Goal: Information Seeking & Learning: Learn about a topic

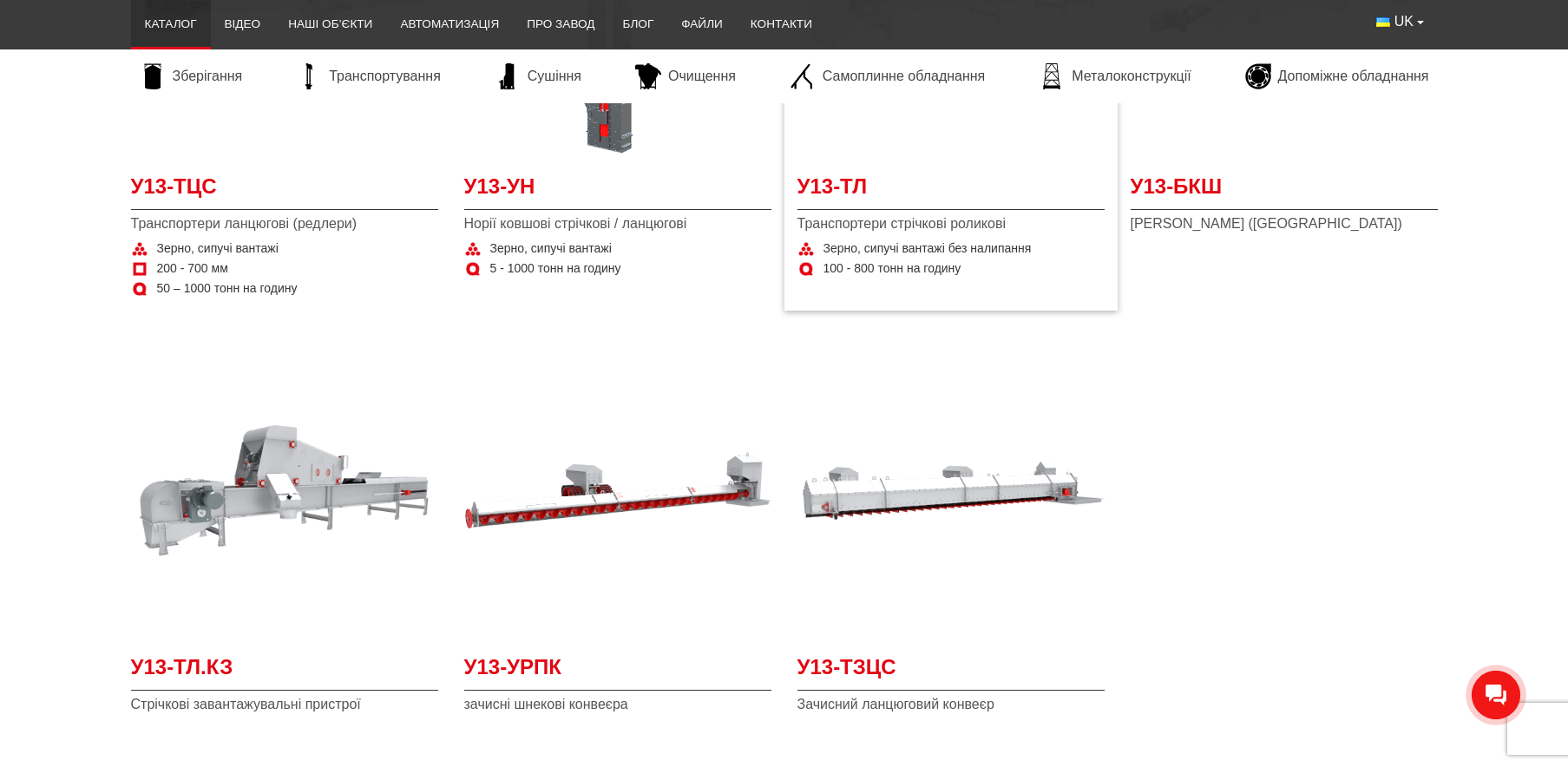
scroll to position [1215, 0]
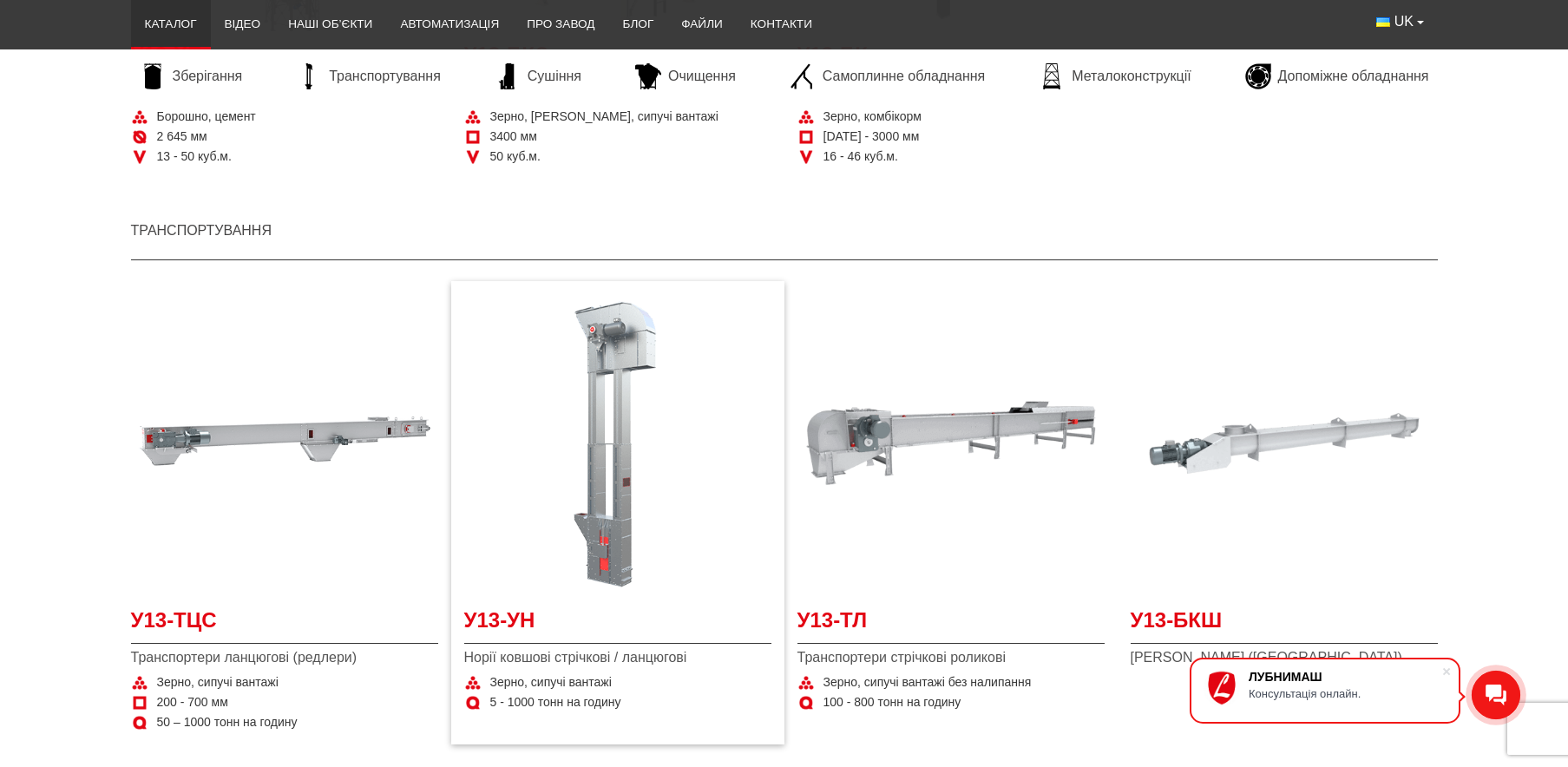
click at [664, 393] on img "Детальніше У13-УН" at bounding box center [618, 444] width 307 height 308
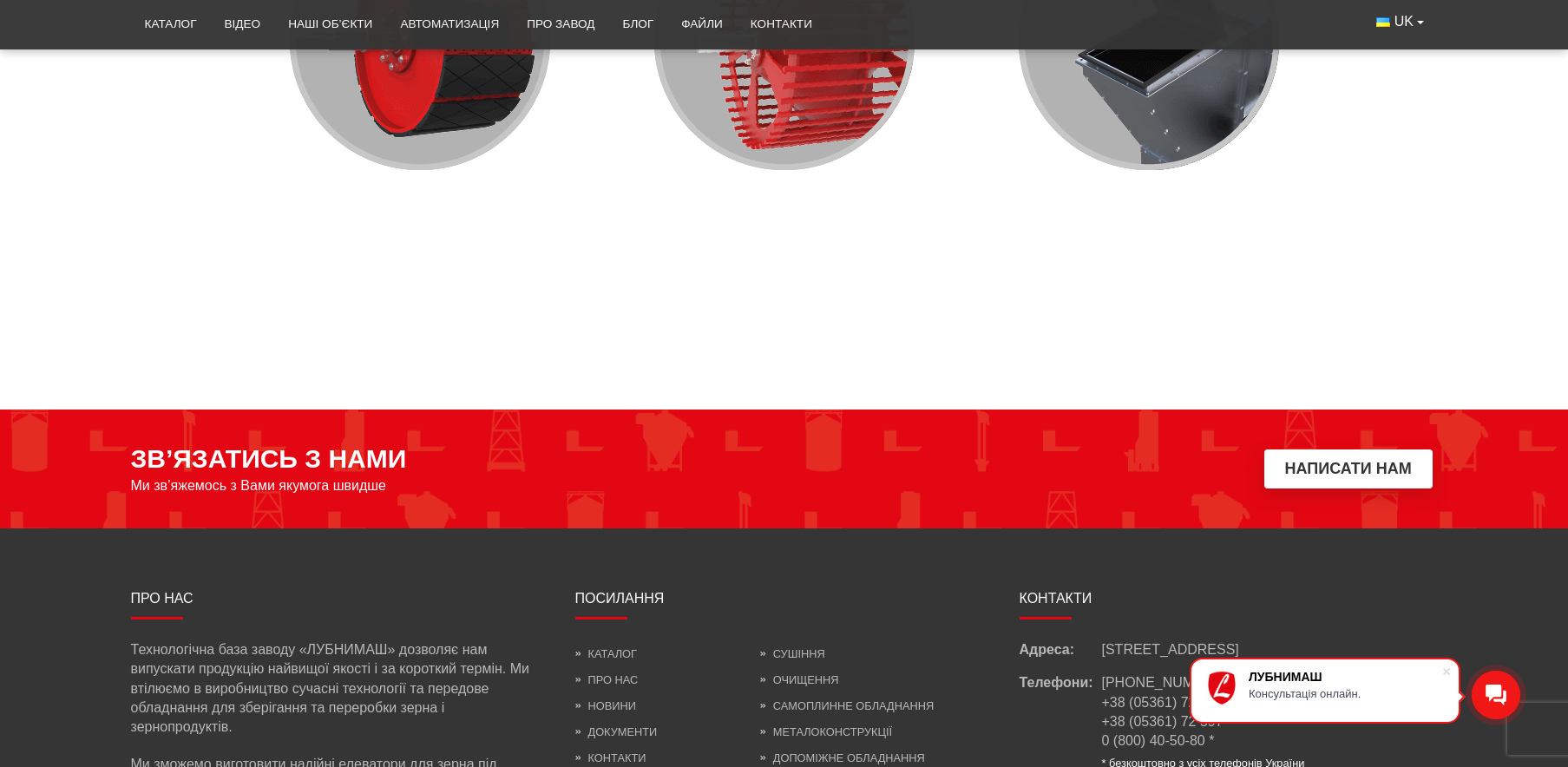
scroll to position [1562, 0]
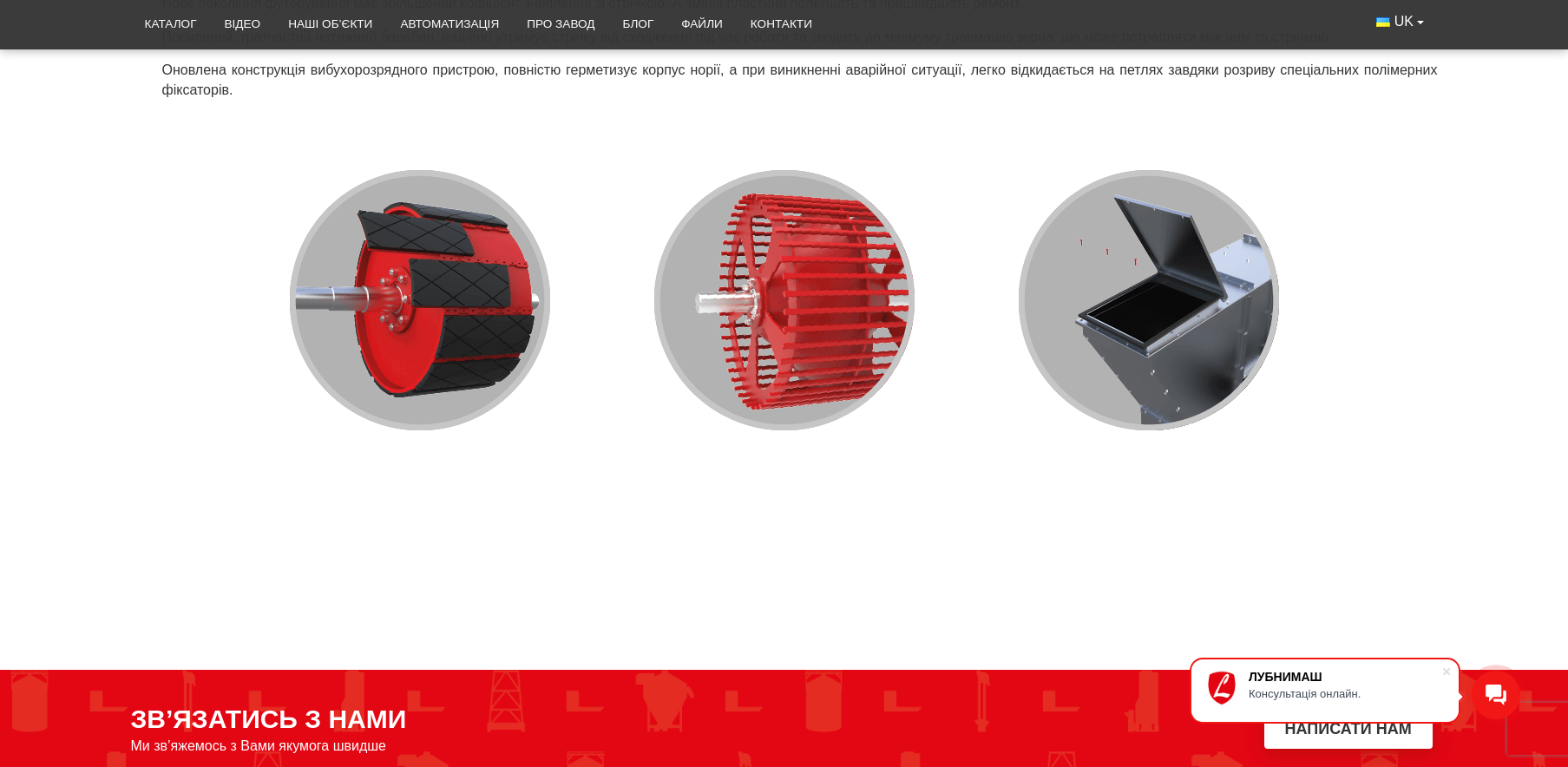
click at [1185, 349] on img at bounding box center [784, 300] width 1302 height 373
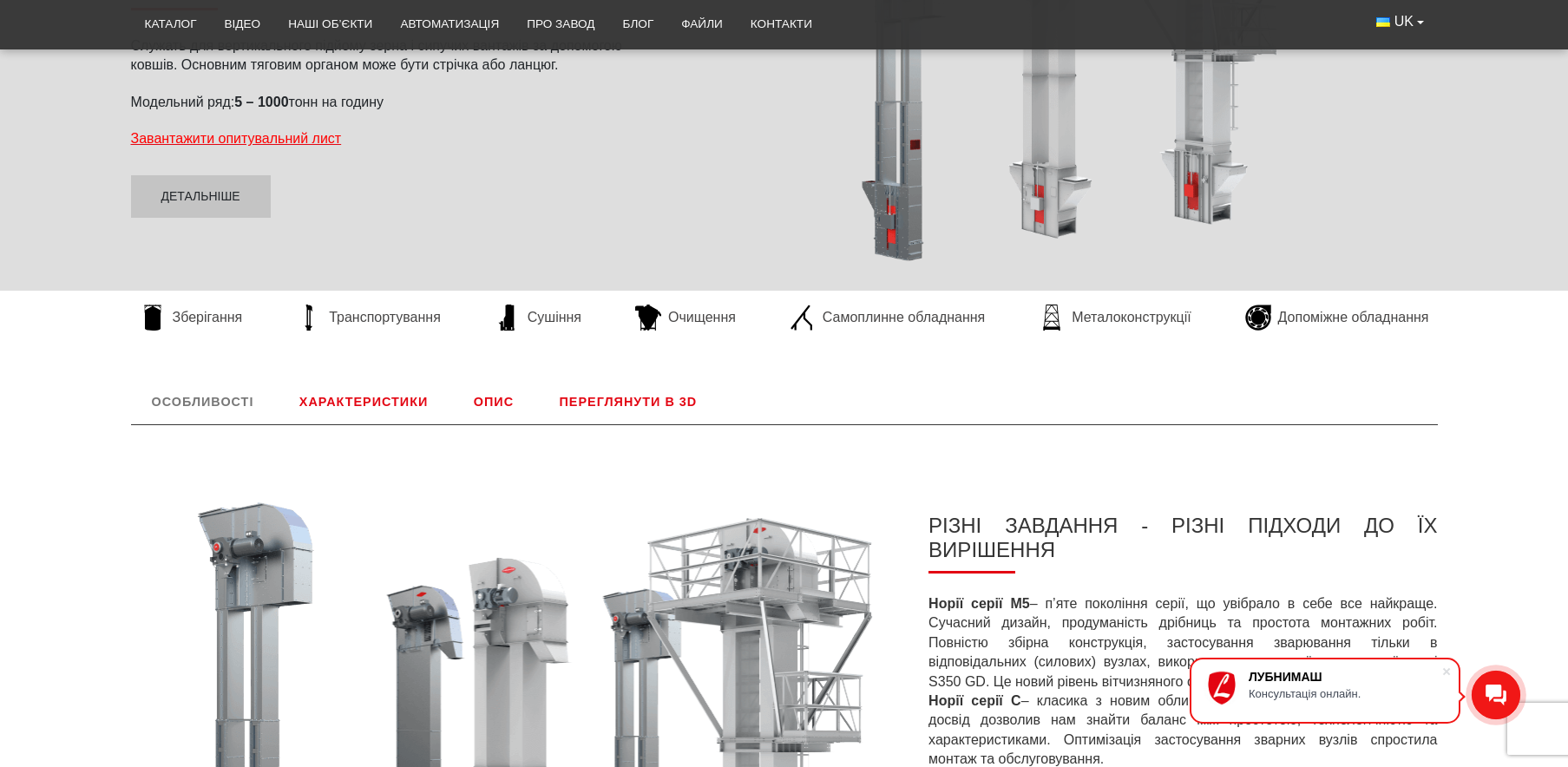
scroll to position [608, 0]
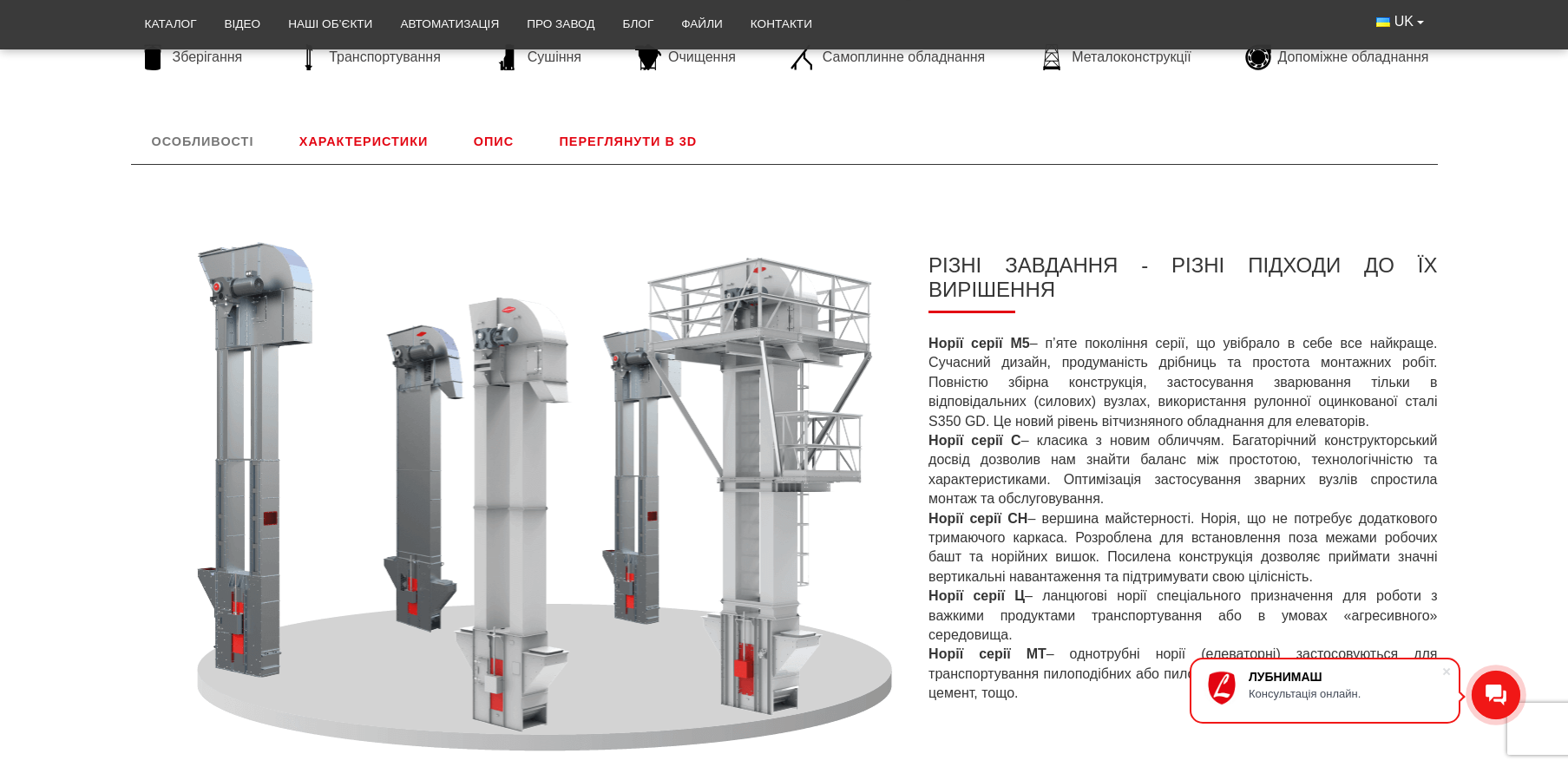
click at [1019, 358] on p "Норії серії М5 – п’яте покоління серії, що увібрало в себе все найкраще. Сучасн…" at bounding box center [1182, 518] width 509 height 369
click at [364, 142] on link "Характеристики" at bounding box center [364, 141] width 170 height 45
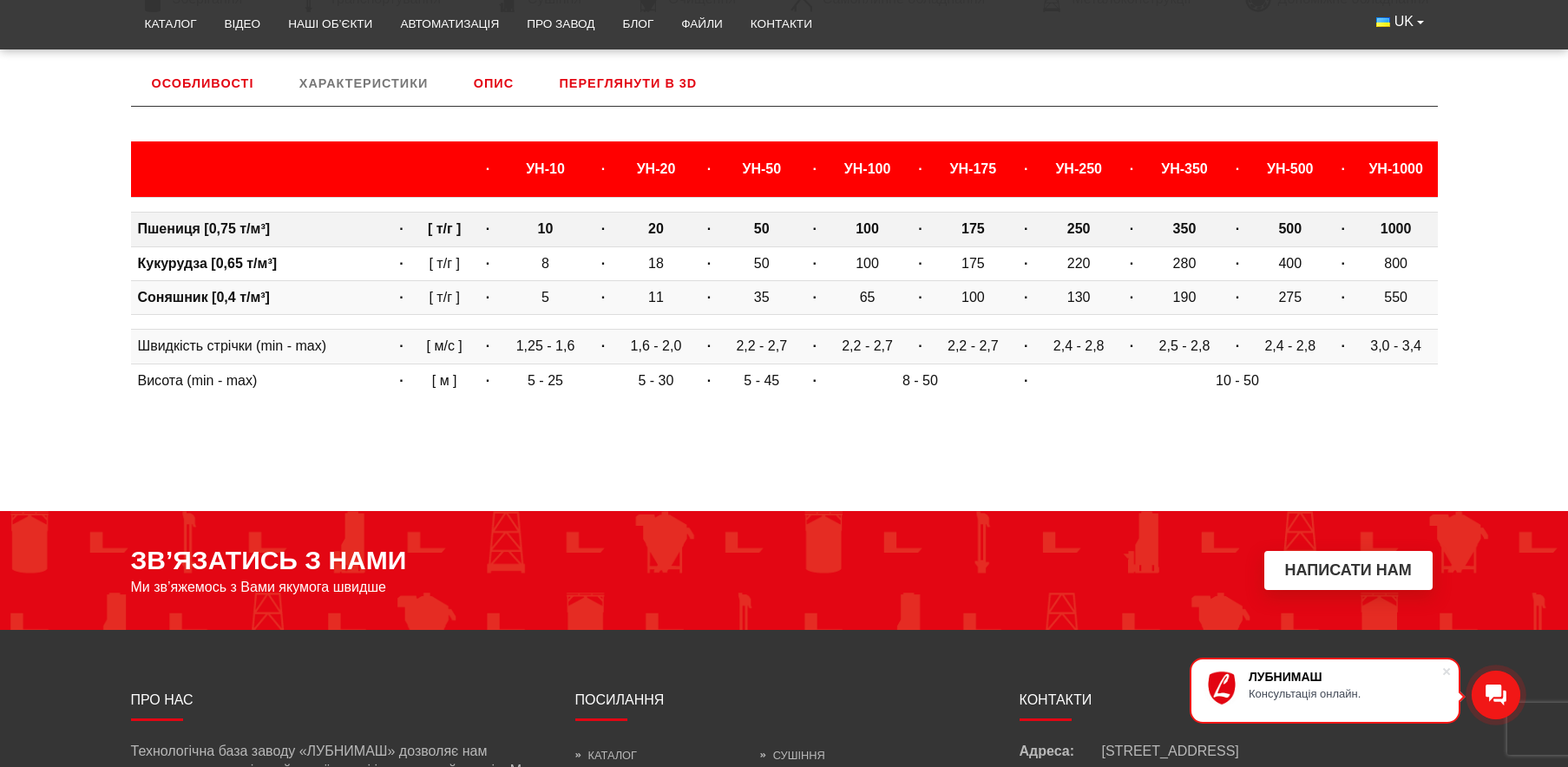
scroll to position [492, 0]
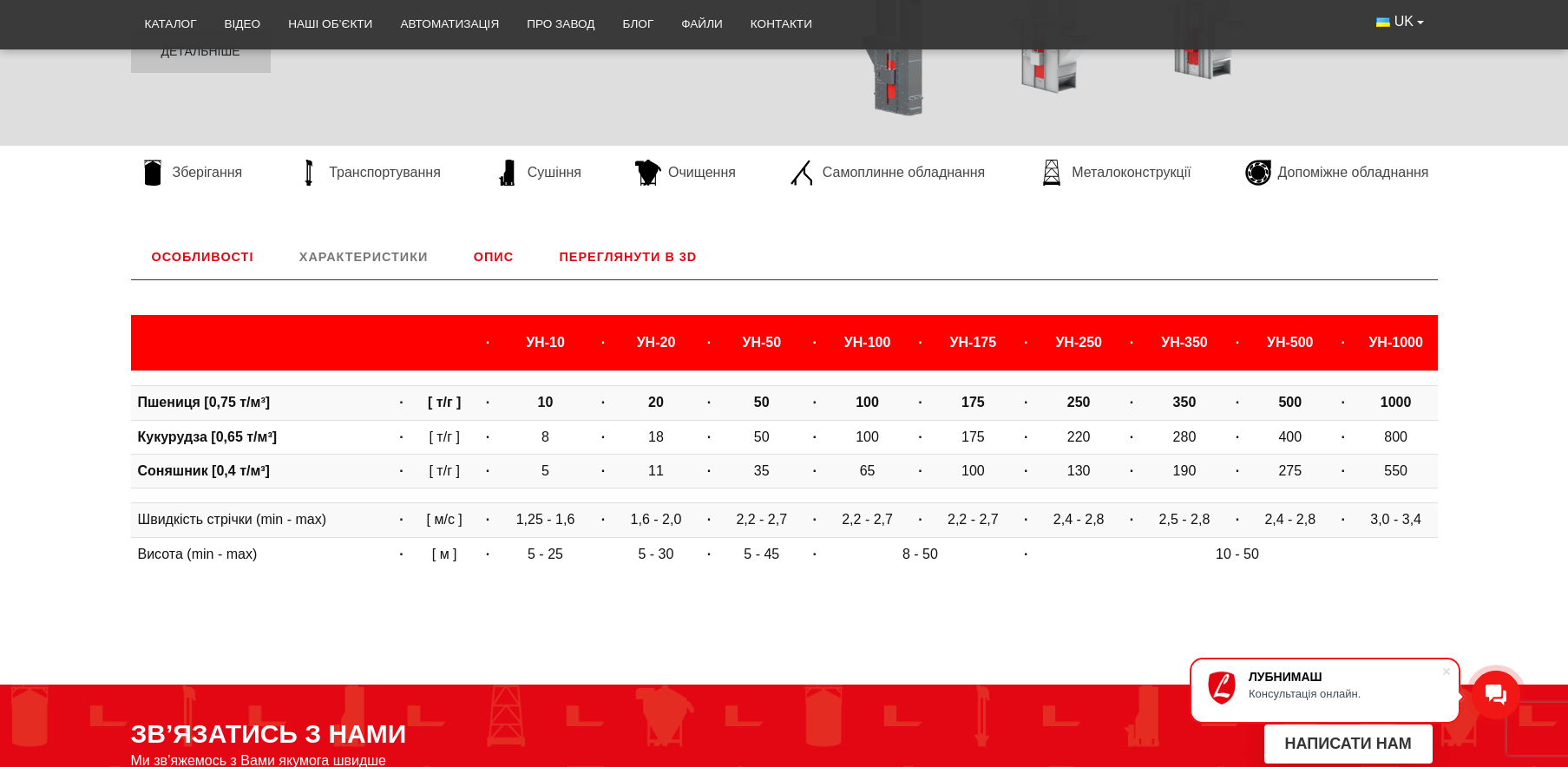
click at [495, 260] on link "Опис" at bounding box center [494, 257] width 82 height 45
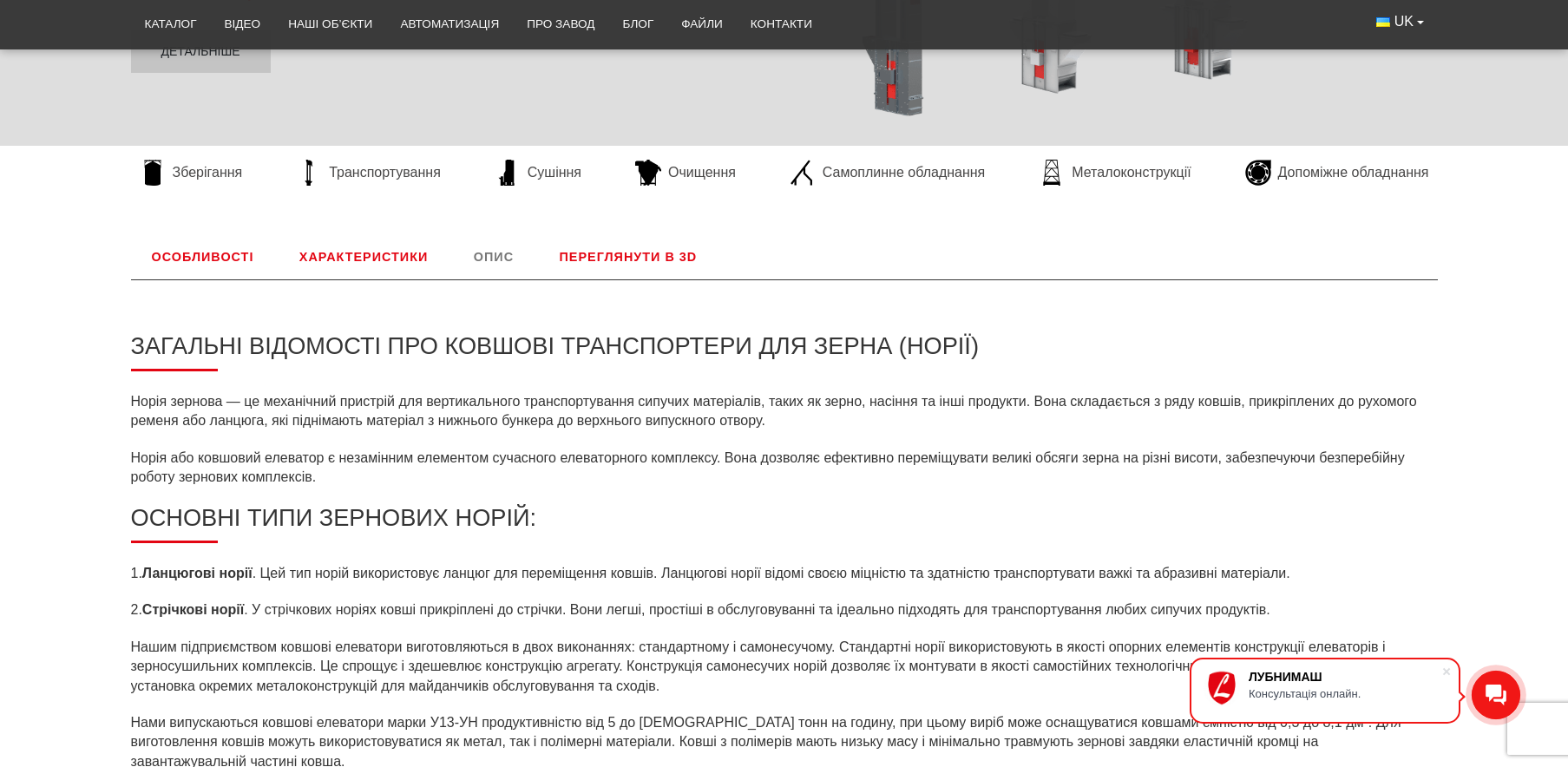
click at [639, 257] on link "Переглянути в 3D" at bounding box center [629, 257] width 180 height 45
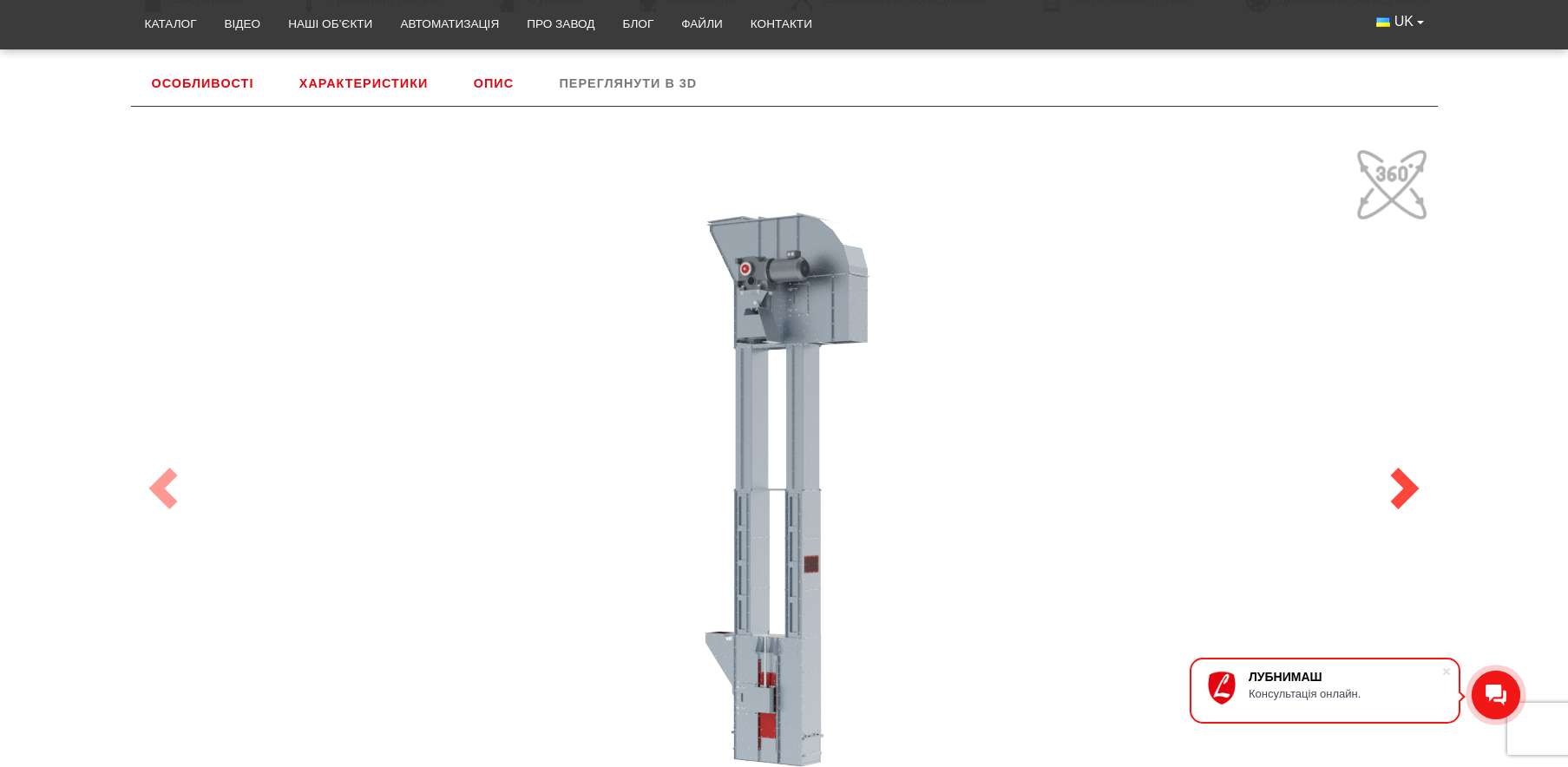
click at [1406, 479] on span at bounding box center [1405, 488] width 41 height 41
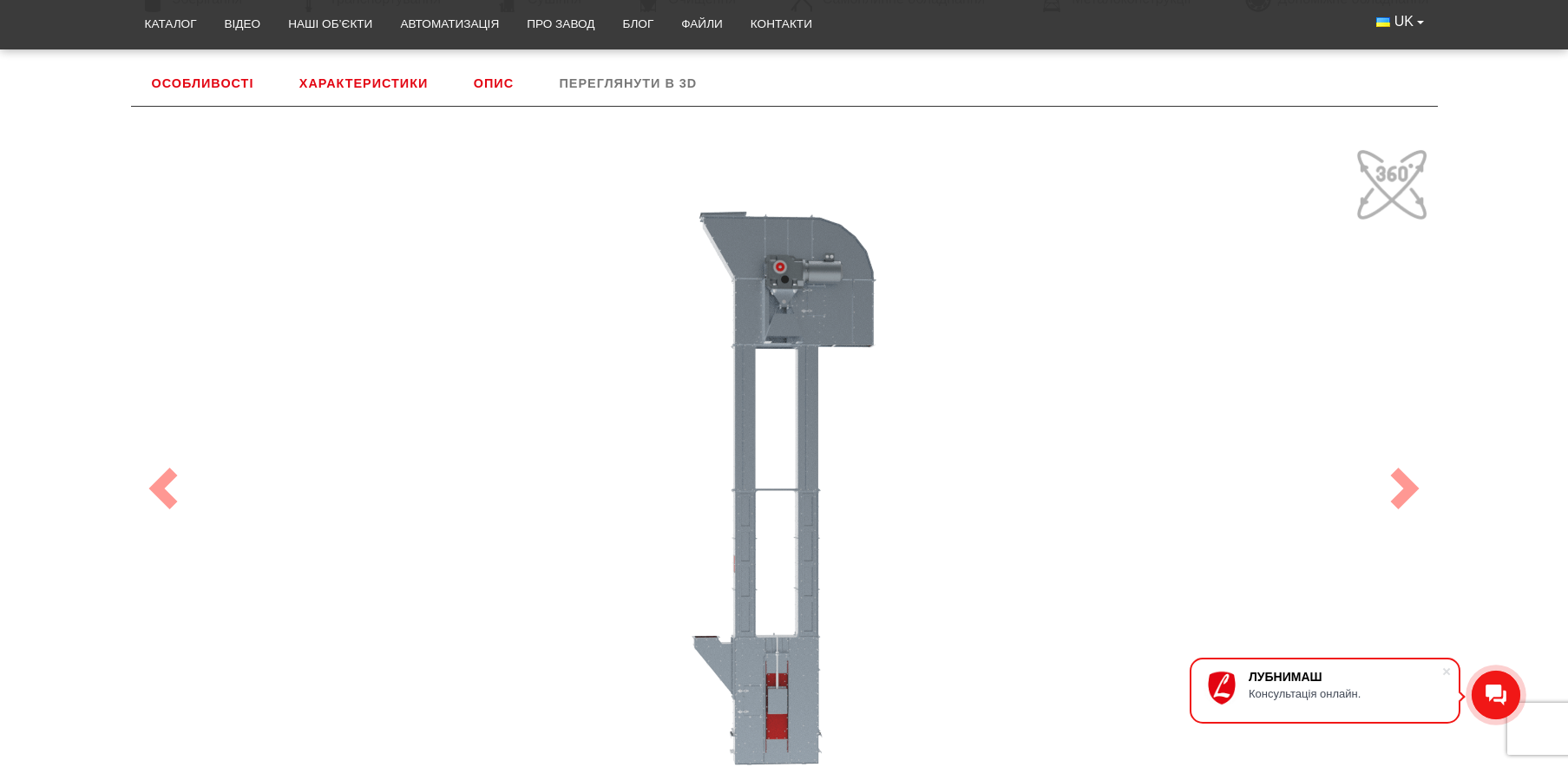
drag, startPoint x: 861, startPoint y: 432, endPoint x: 963, endPoint y: 438, distance: 102.2
click at [963, 438] on div "100" at bounding box center [784, 488] width 1302 height 694
drag, startPoint x: 768, startPoint y: 352, endPoint x: 745, endPoint y: 333, distance: 29.8
click at [745, 333] on div "100" at bounding box center [784, 488] width 1302 height 694
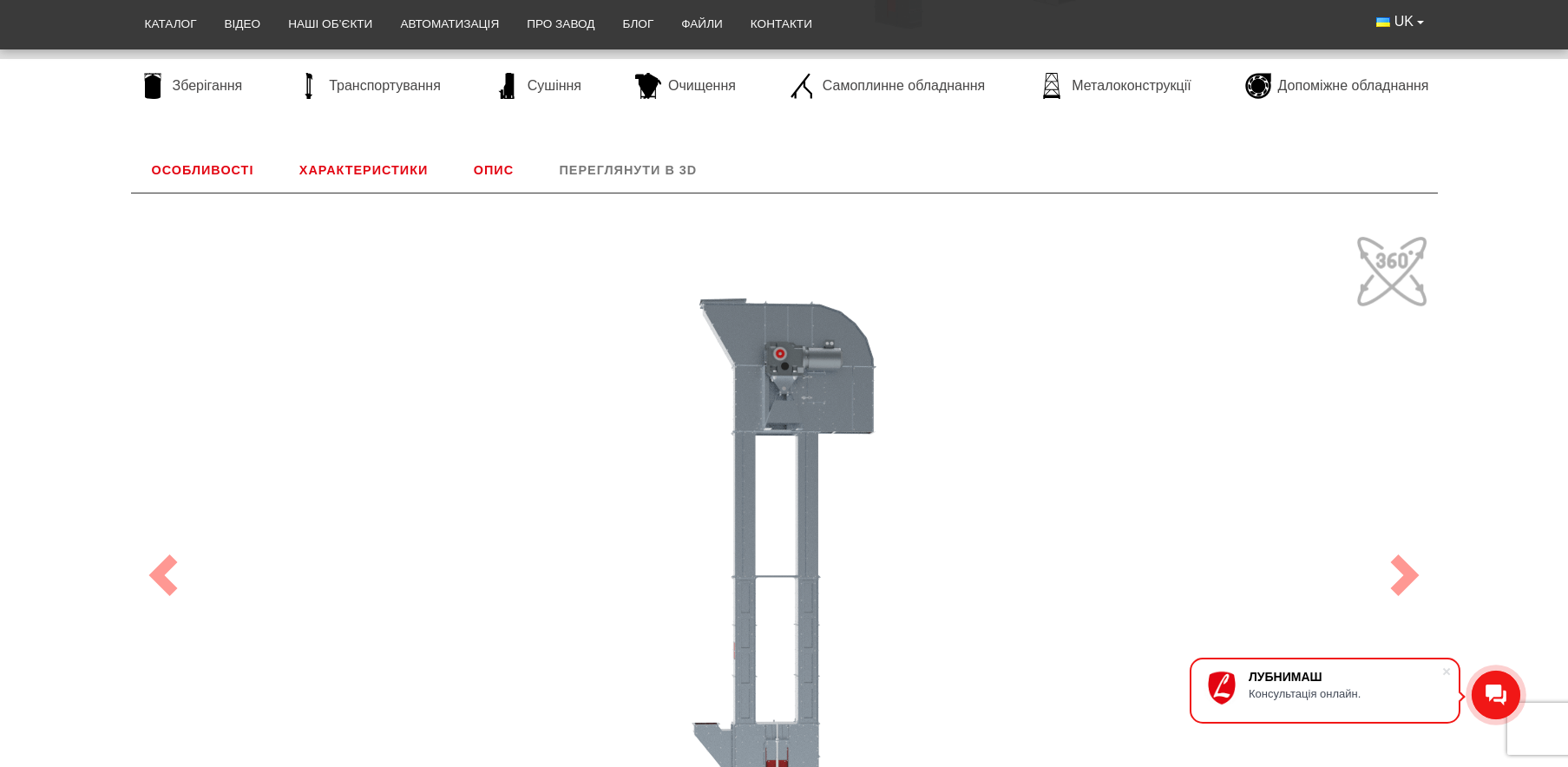
scroll to position [492, 0]
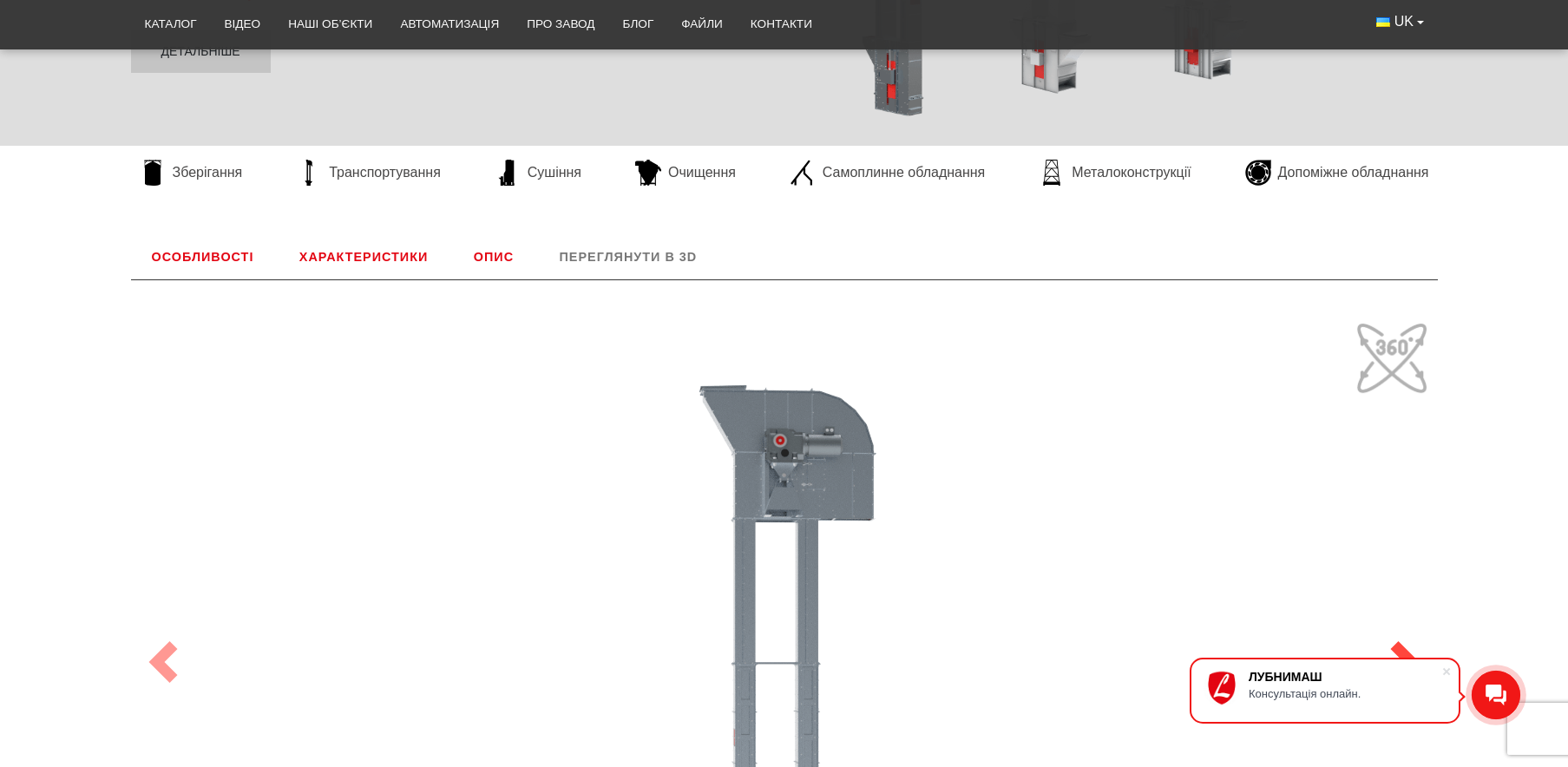
click at [1413, 338] on link "Next" at bounding box center [1405, 662] width 65 height 763
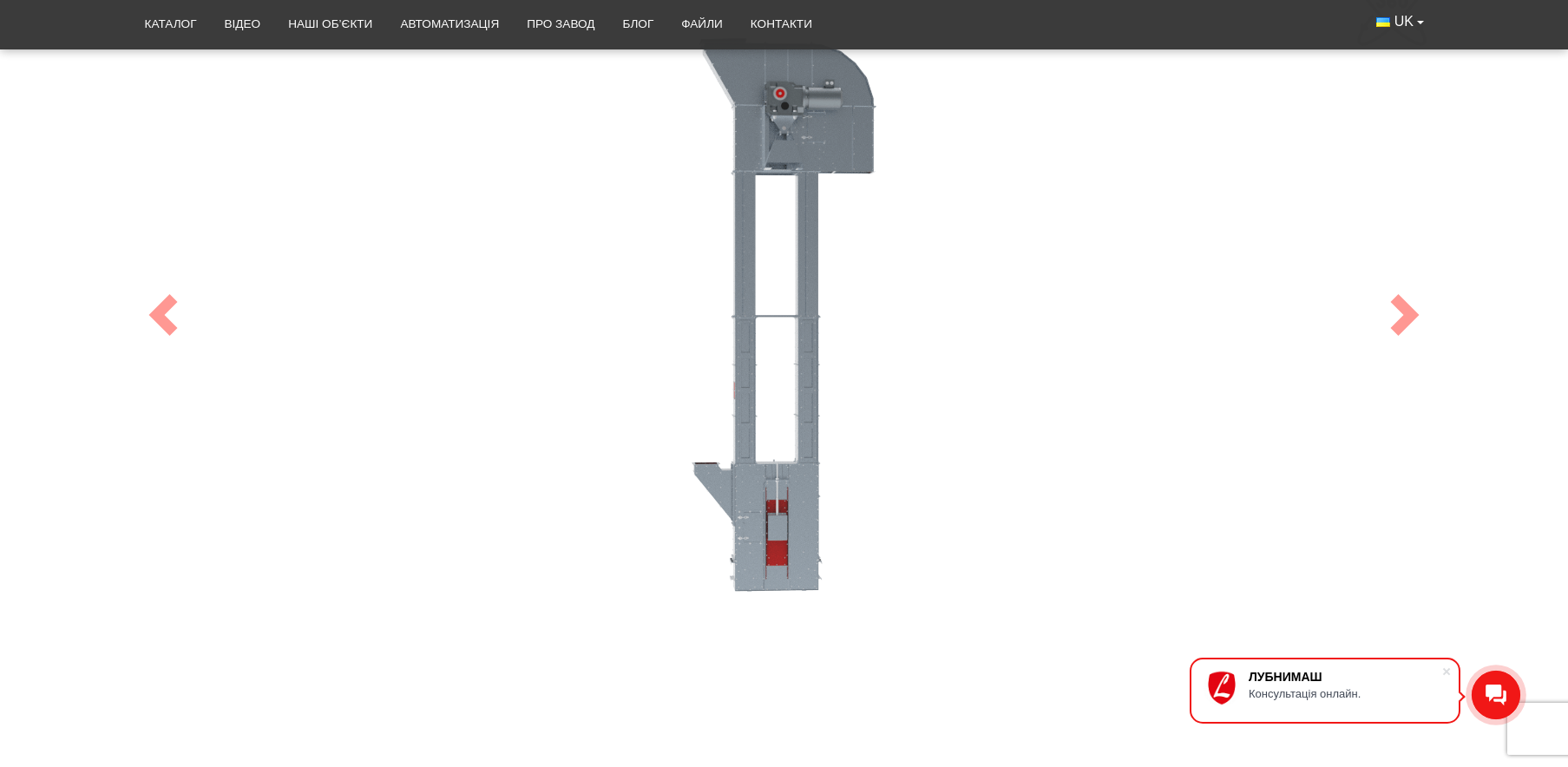
scroll to position [753, 0]
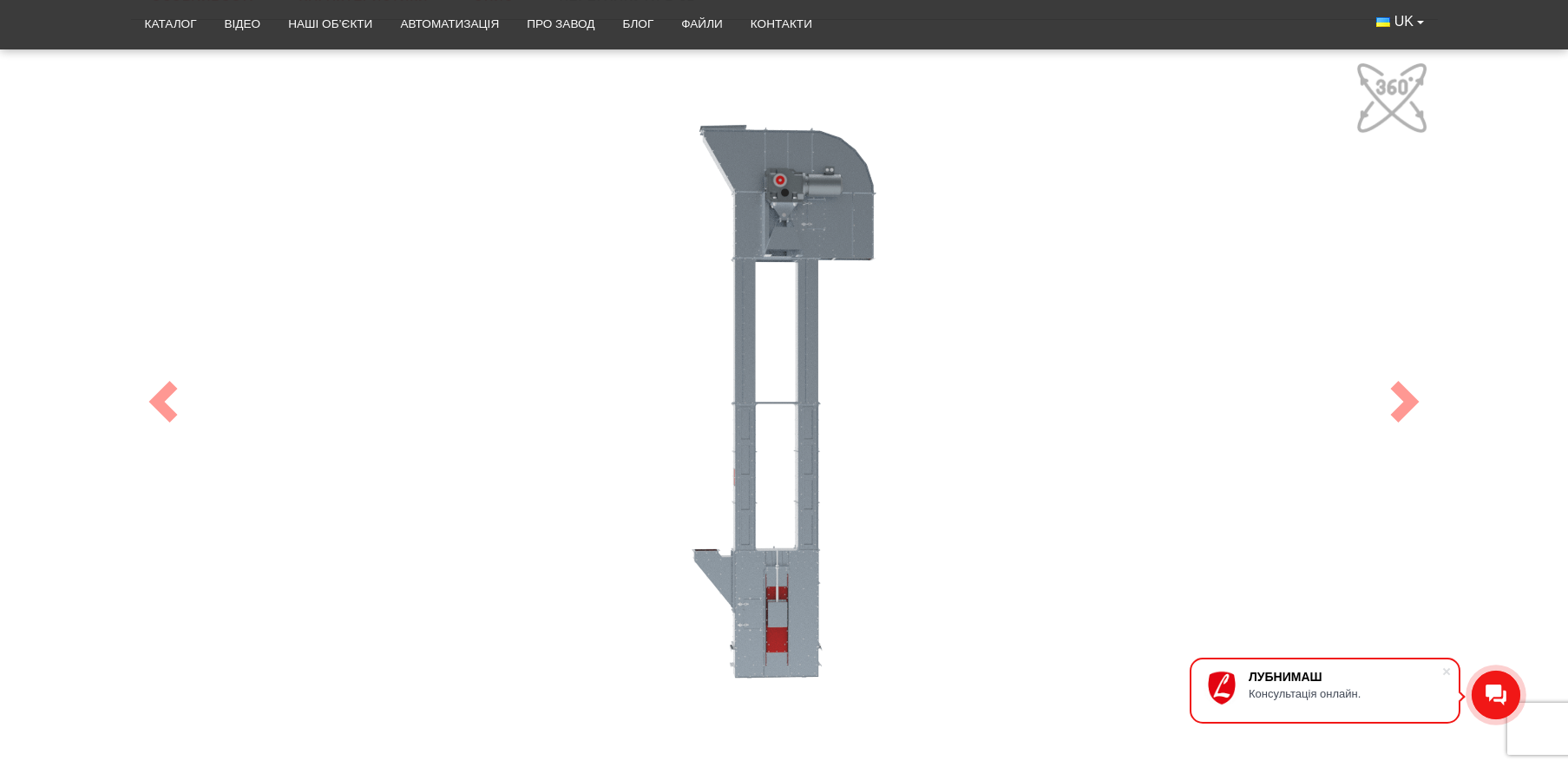
drag, startPoint x: 827, startPoint y: 283, endPoint x: 807, endPoint y: 280, distance: 20.2
drag, startPoint x: 826, startPoint y: 234, endPoint x: 828, endPoint y: 215, distance: 19.1
click at [828, 215] on div "100" at bounding box center [784, 402] width 1302 height 694
drag, startPoint x: 830, startPoint y: 214, endPoint x: 822, endPoint y: 216, distance: 8.2
drag, startPoint x: 944, startPoint y: 293, endPoint x: 921, endPoint y: 286, distance: 24.0
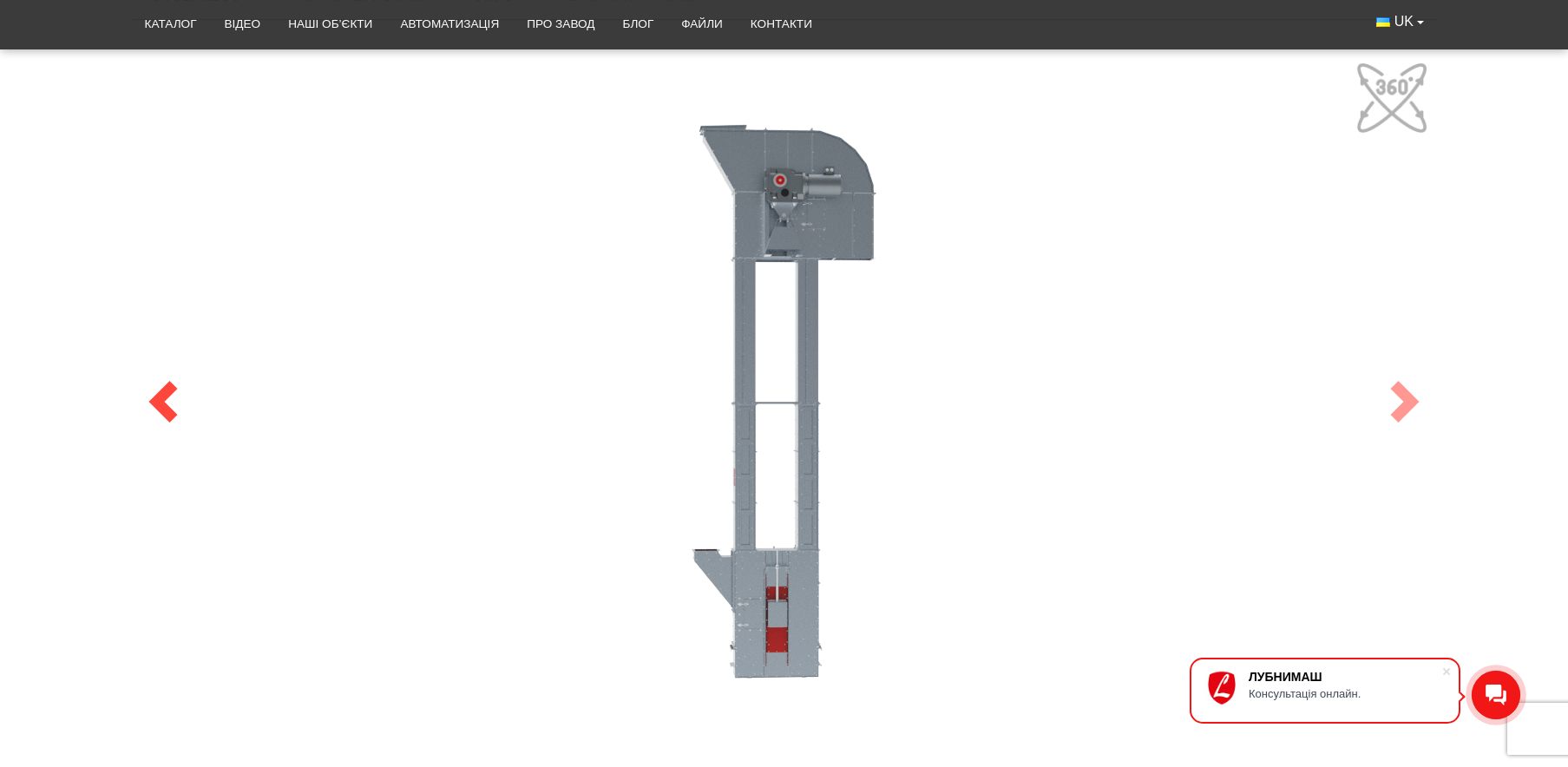
click at [158, 401] on span at bounding box center [163, 402] width 41 height 41
click at [164, 395] on span at bounding box center [163, 402] width 41 height 41
click at [160, 402] on span at bounding box center [163, 402] width 41 height 41
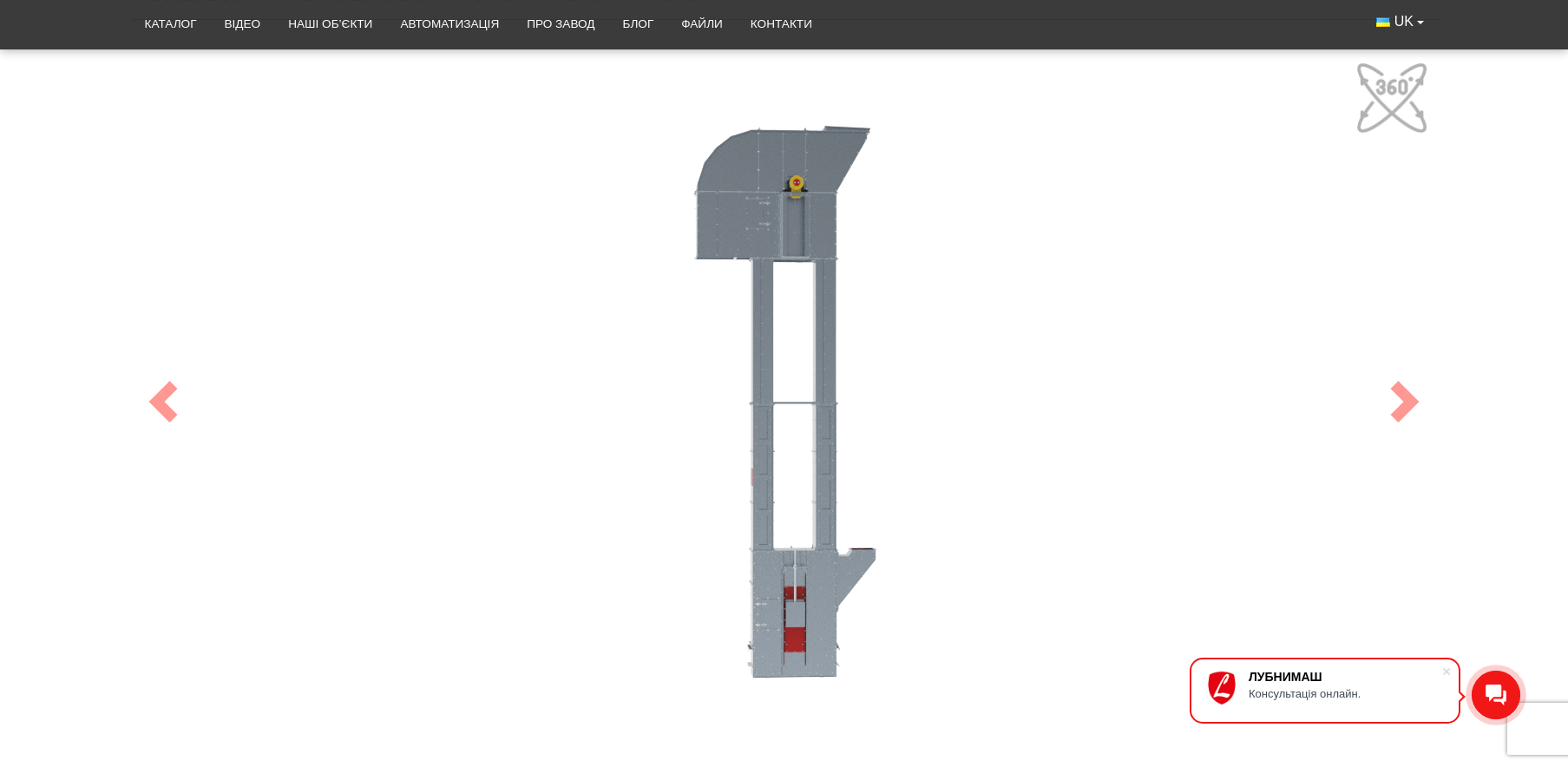
drag, startPoint x: 823, startPoint y: 380, endPoint x: 567, endPoint y: 368, distance: 256.3
click at [567, 368] on div "100" at bounding box center [784, 402] width 1302 height 694
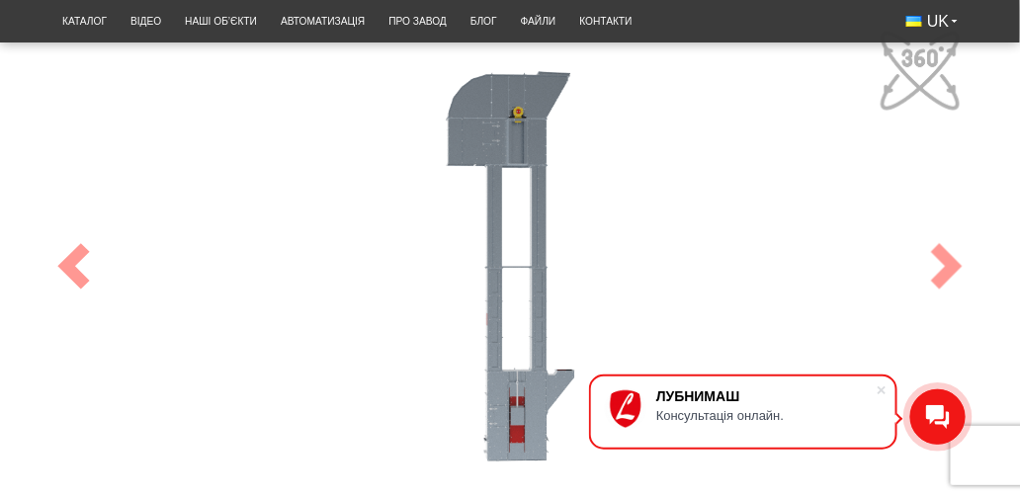
scroll to position [848, 0]
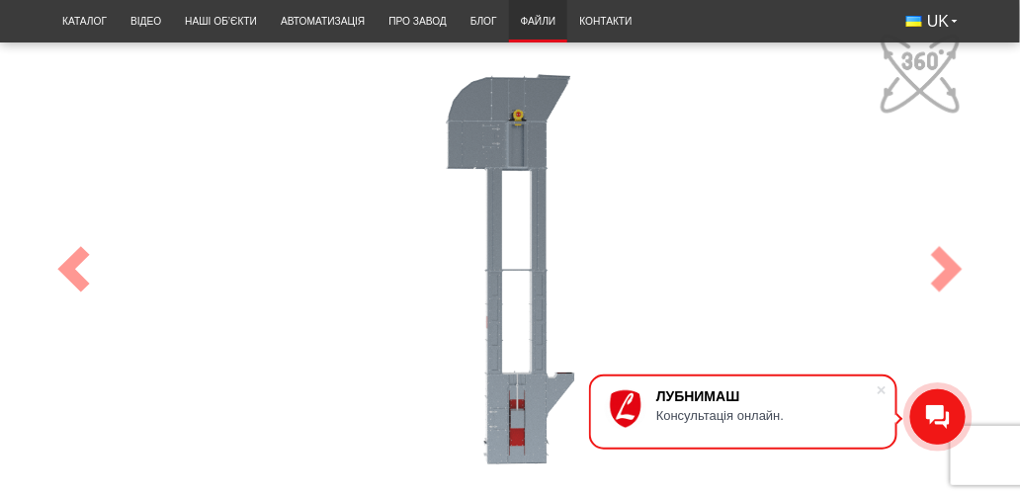
click at [537, 18] on link "Файли" at bounding box center [538, 21] width 59 height 33
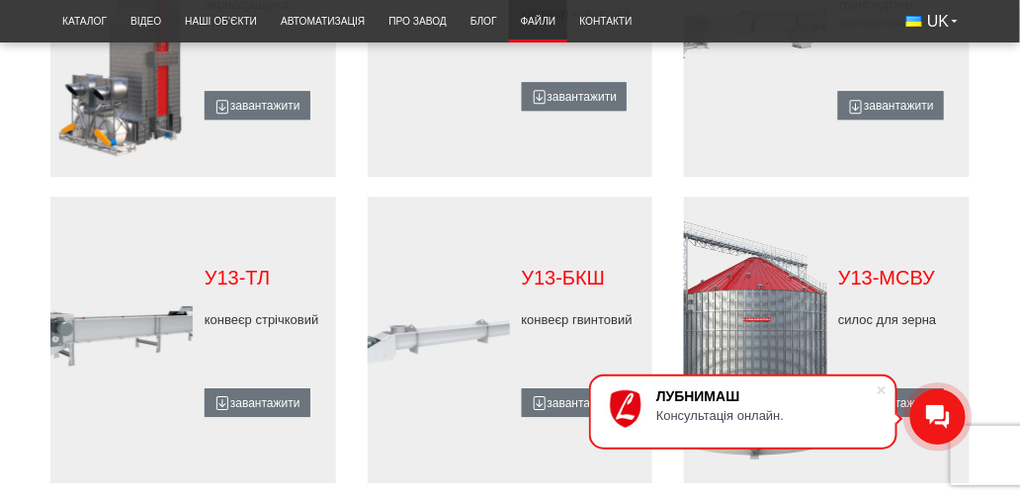
scroll to position [1072, 0]
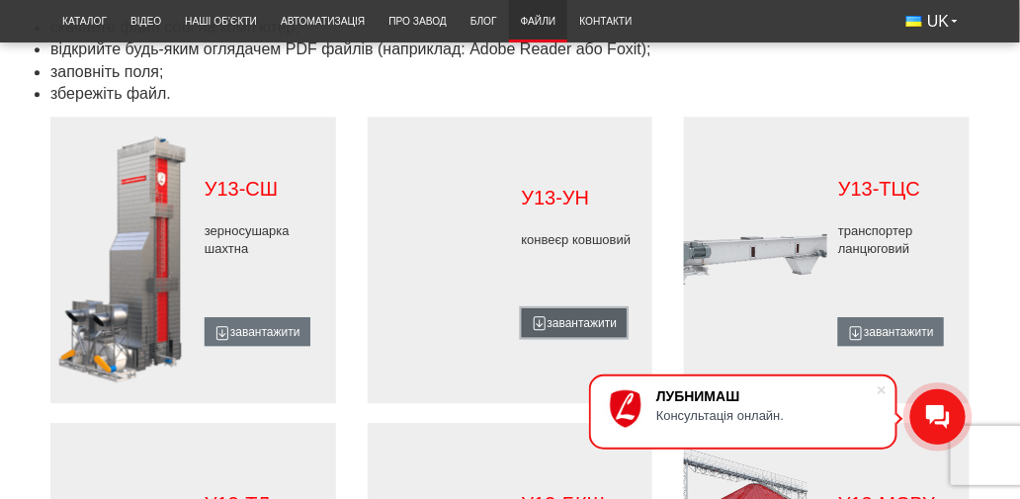
click at [571, 322] on link "завантажити" at bounding box center [575, 322] width 106 height 29
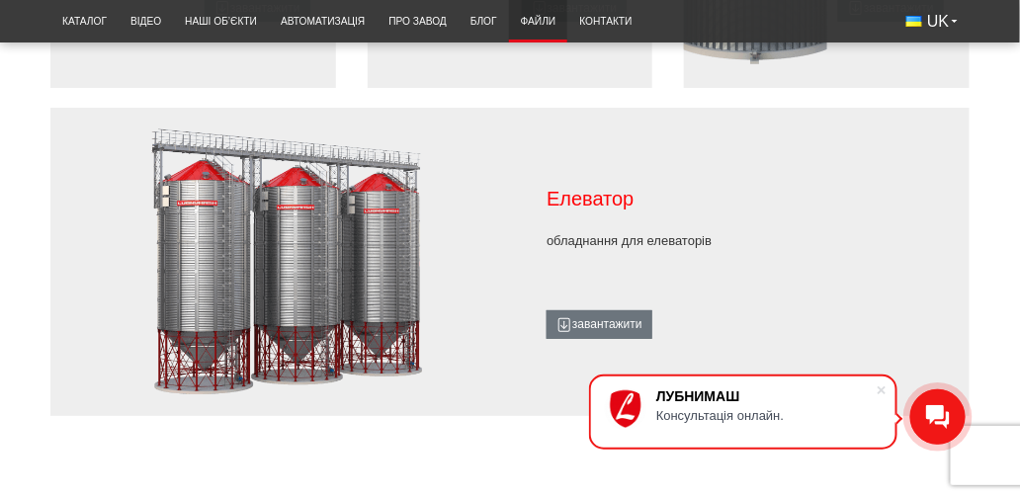
scroll to position [1750, 0]
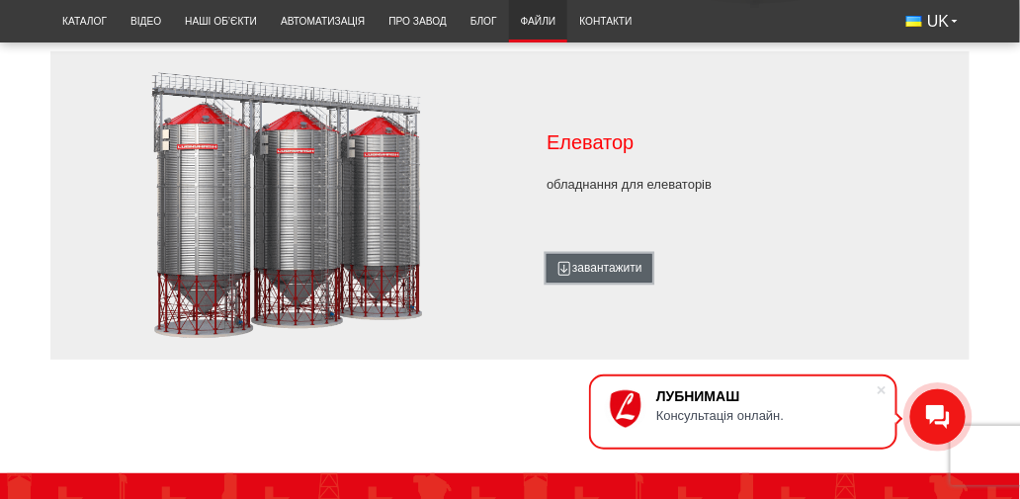
click at [615, 271] on link "завантажити" at bounding box center [599, 268] width 106 height 29
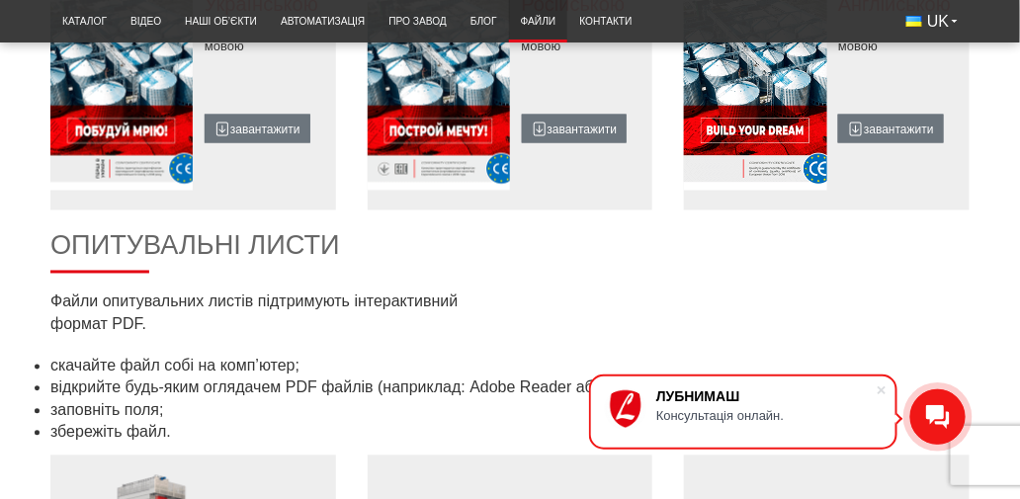
scroll to position [564, 0]
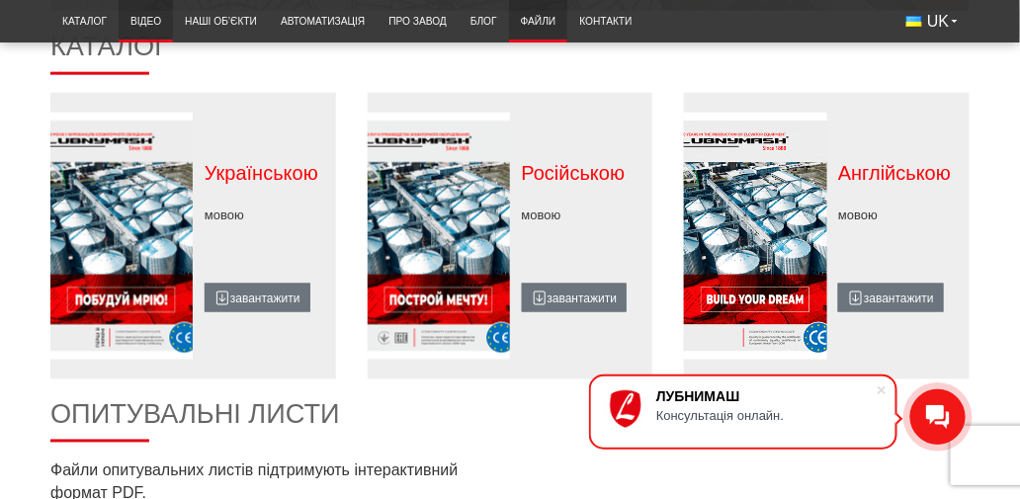
click at [138, 16] on link "Відео" at bounding box center [146, 21] width 54 height 33
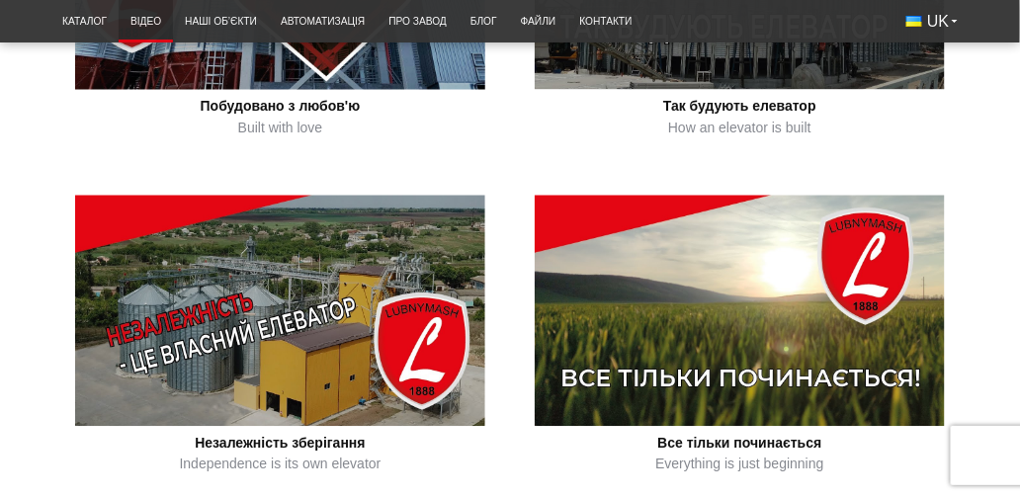
scroll to position [677, 0]
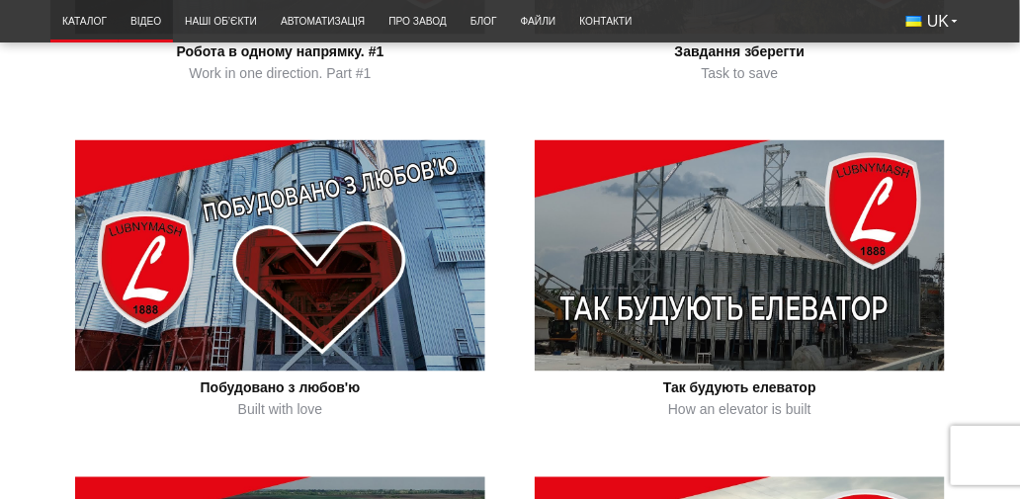
click at [88, 22] on link "Каталог" at bounding box center [84, 21] width 68 height 33
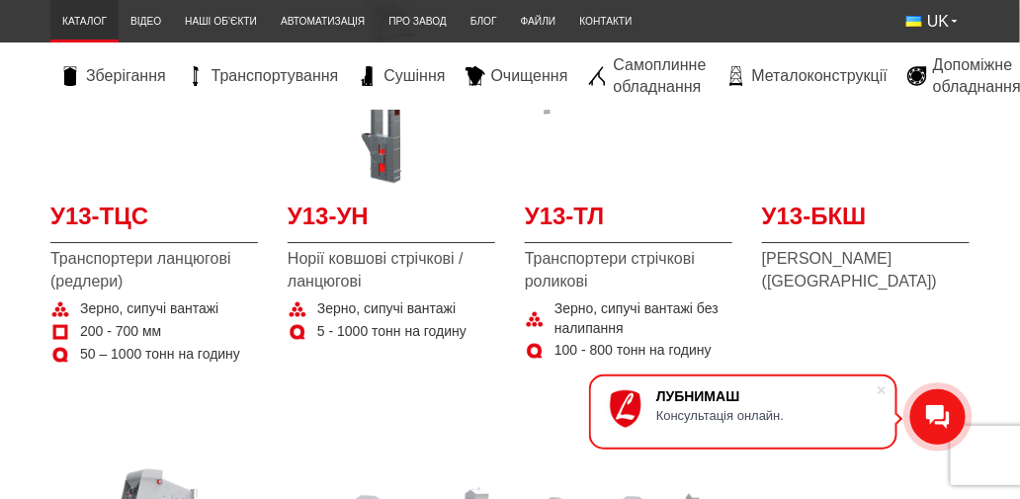
scroll to position [1354, 0]
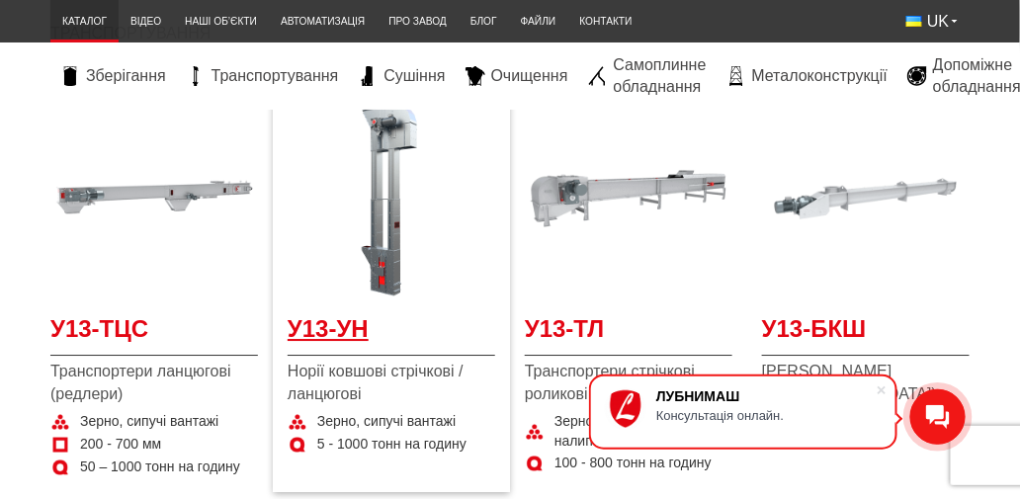
click at [338, 325] on span "У13-УН" at bounding box center [390, 334] width 207 height 44
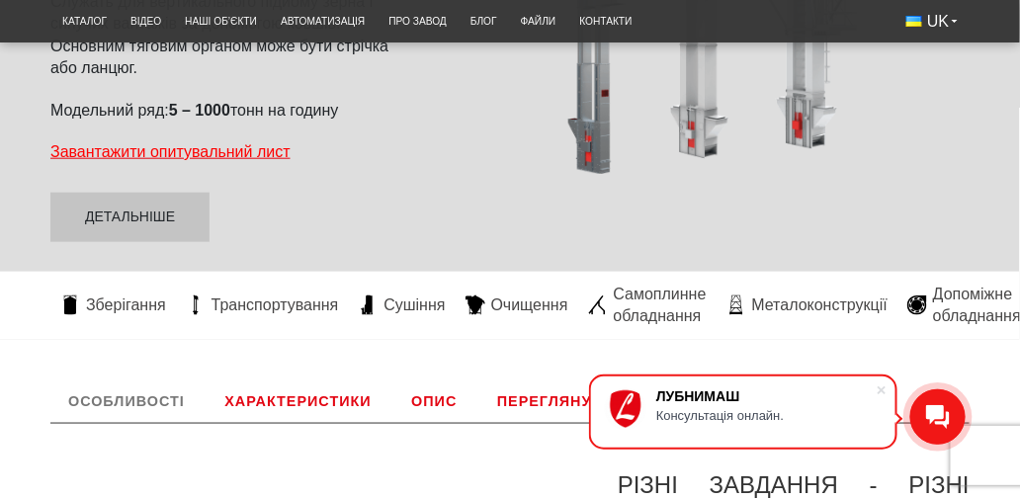
scroll to position [508, 0]
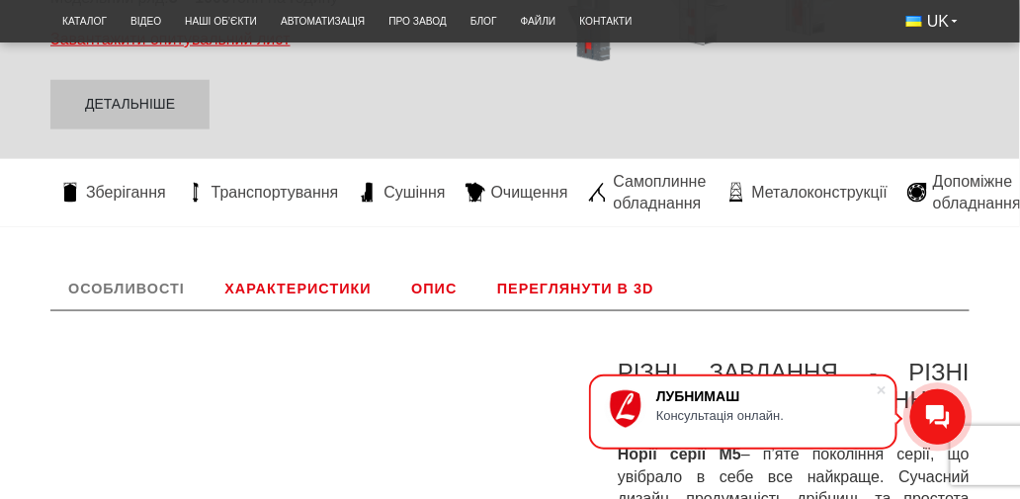
click at [309, 284] on link "Характеристики" at bounding box center [297, 288] width 182 height 43
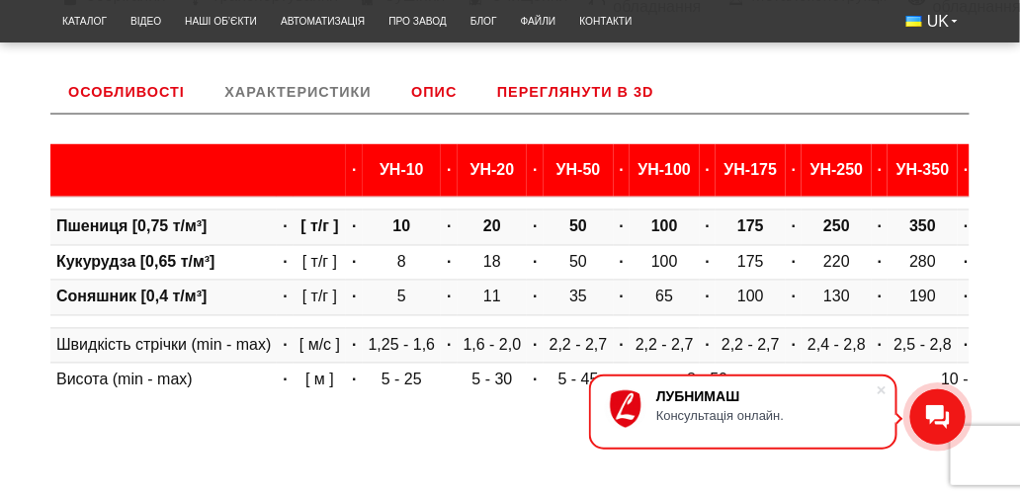
click at [429, 89] on link "Опис" at bounding box center [433, 91] width 81 height 43
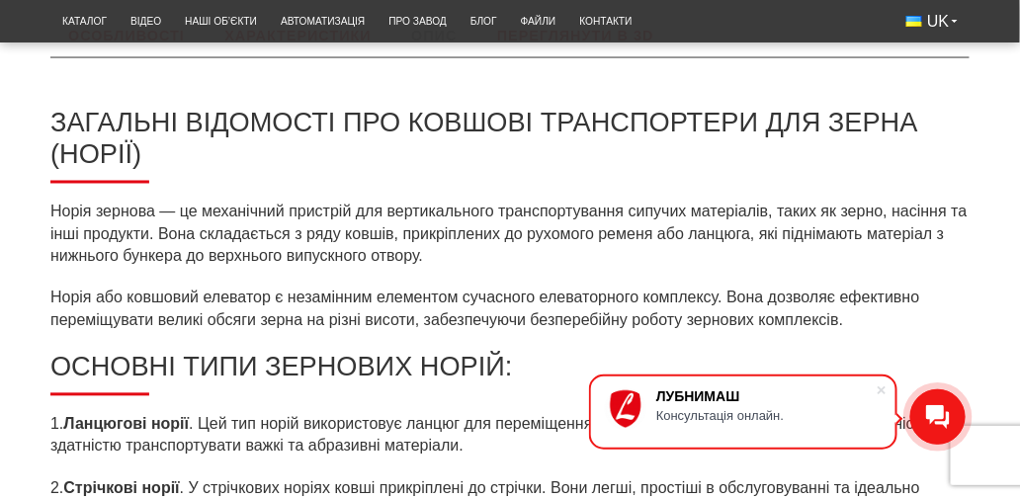
scroll to position [423, 0]
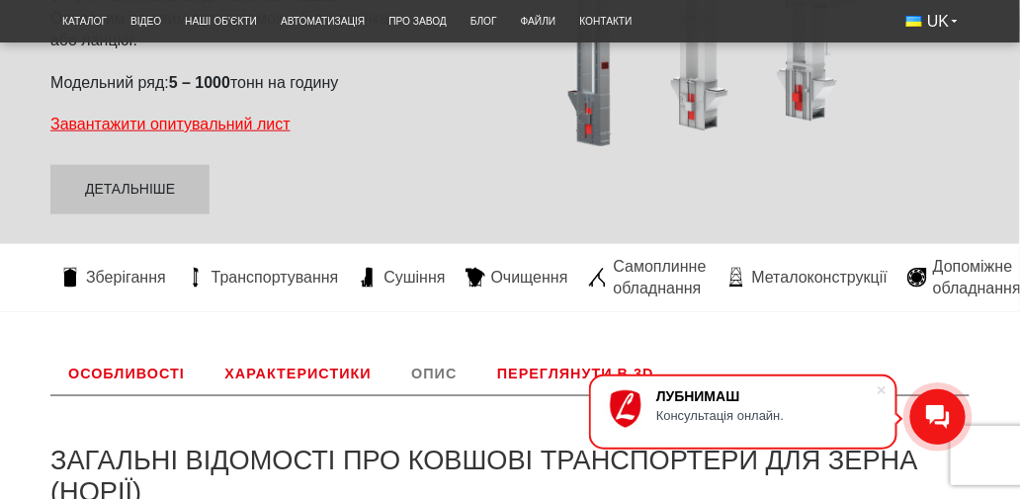
click at [141, 374] on link "Особливості" at bounding box center [126, 373] width 152 height 43
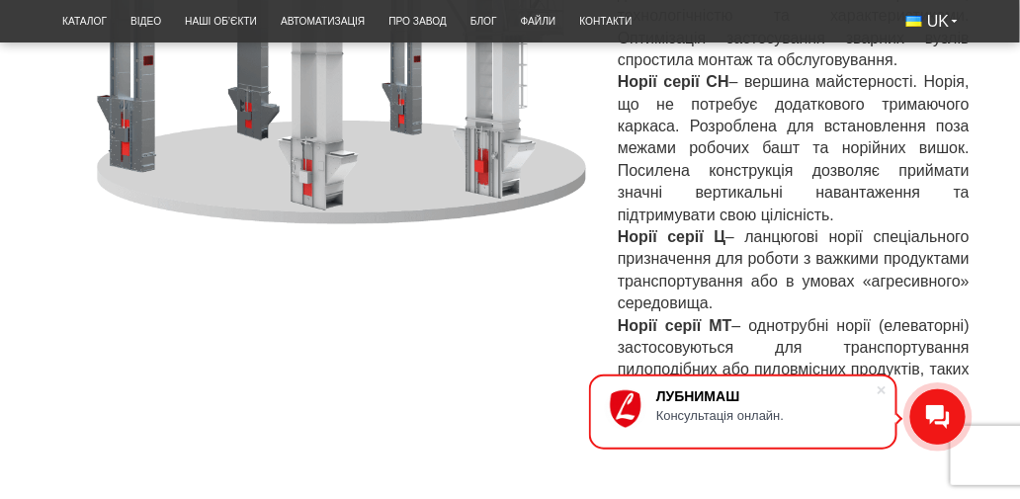
scroll to position [931, 0]
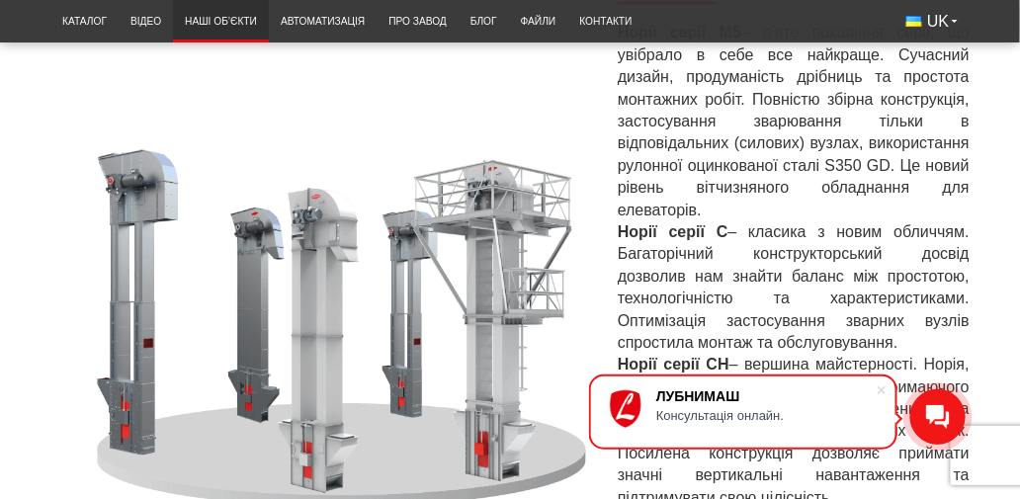
click at [215, 26] on link "Наші об’єкти" at bounding box center [221, 21] width 96 height 33
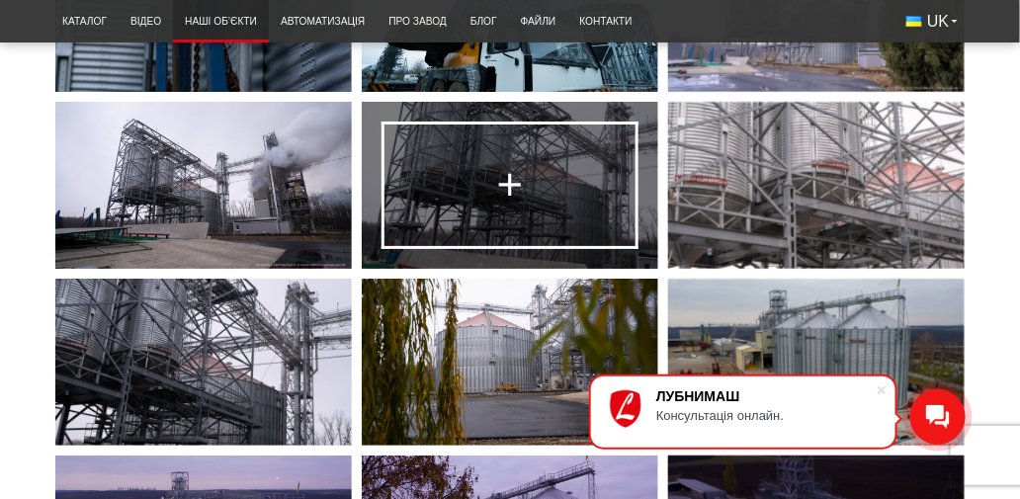
scroll to position [3387, 0]
